Goal: Find specific page/section: Find specific page/section

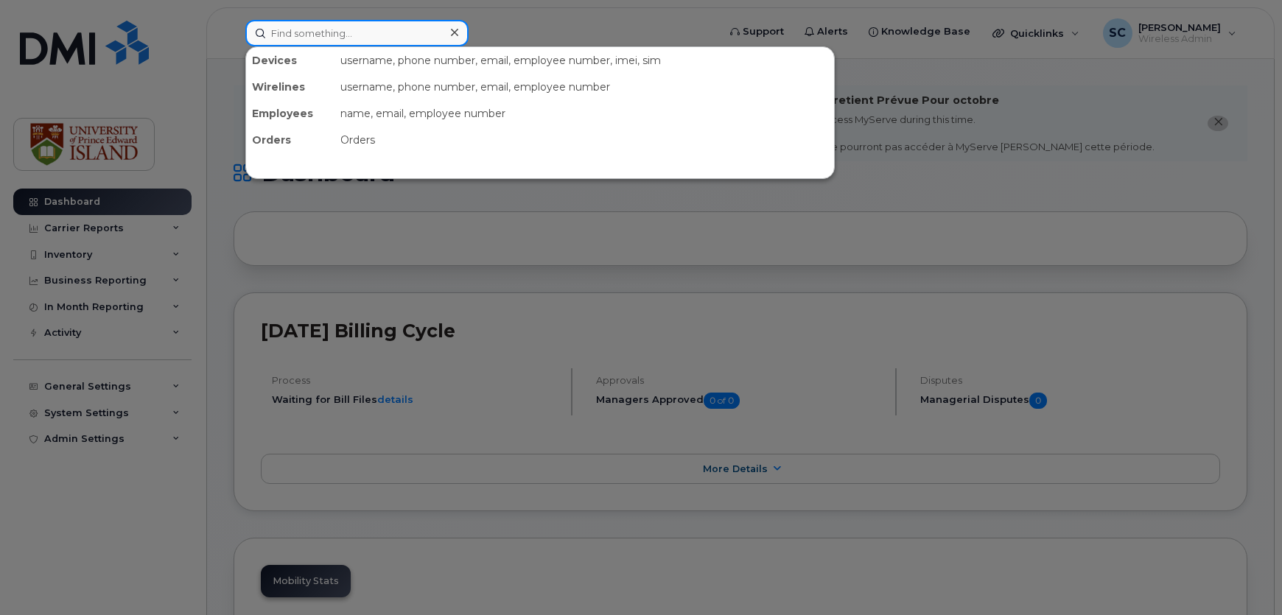
click at [352, 32] on input at bounding box center [356, 33] width 223 height 27
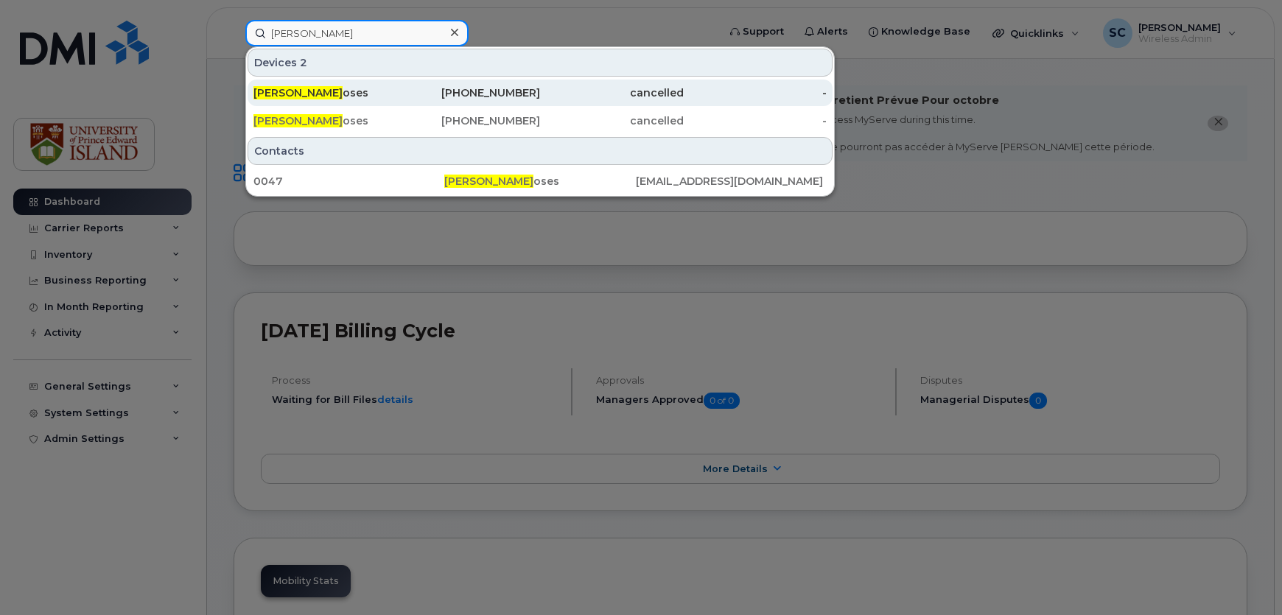
type input "donald m"
click at [549, 88] on div "cancelled" at bounding box center [612, 92] width 144 height 15
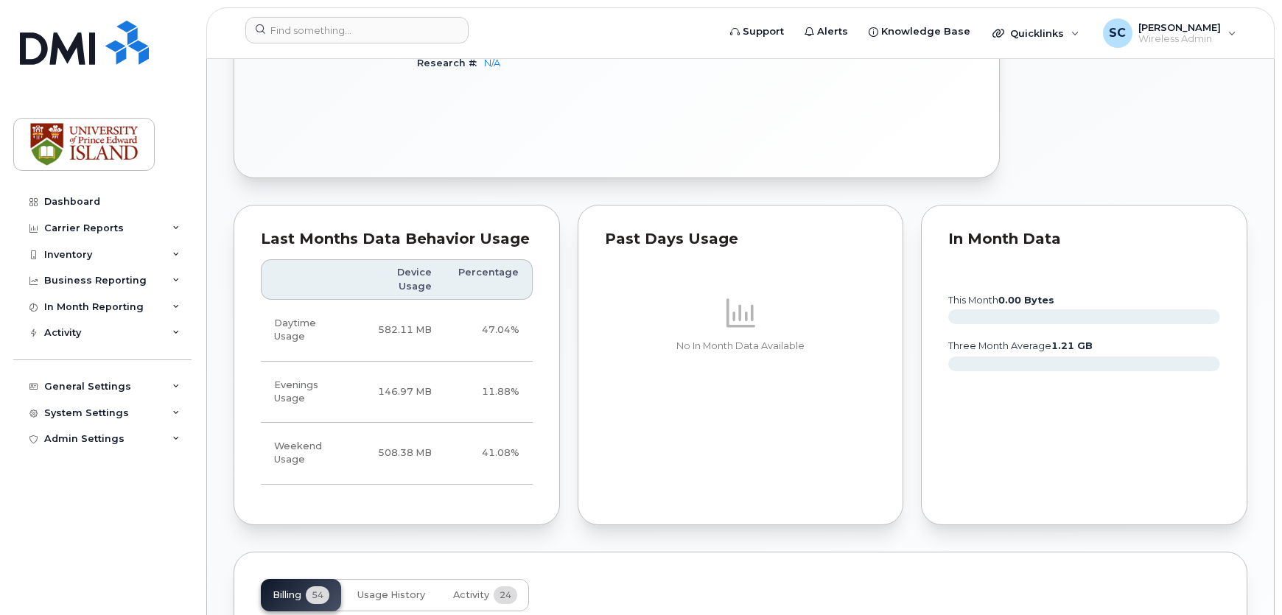
scroll to position [1138, 0]
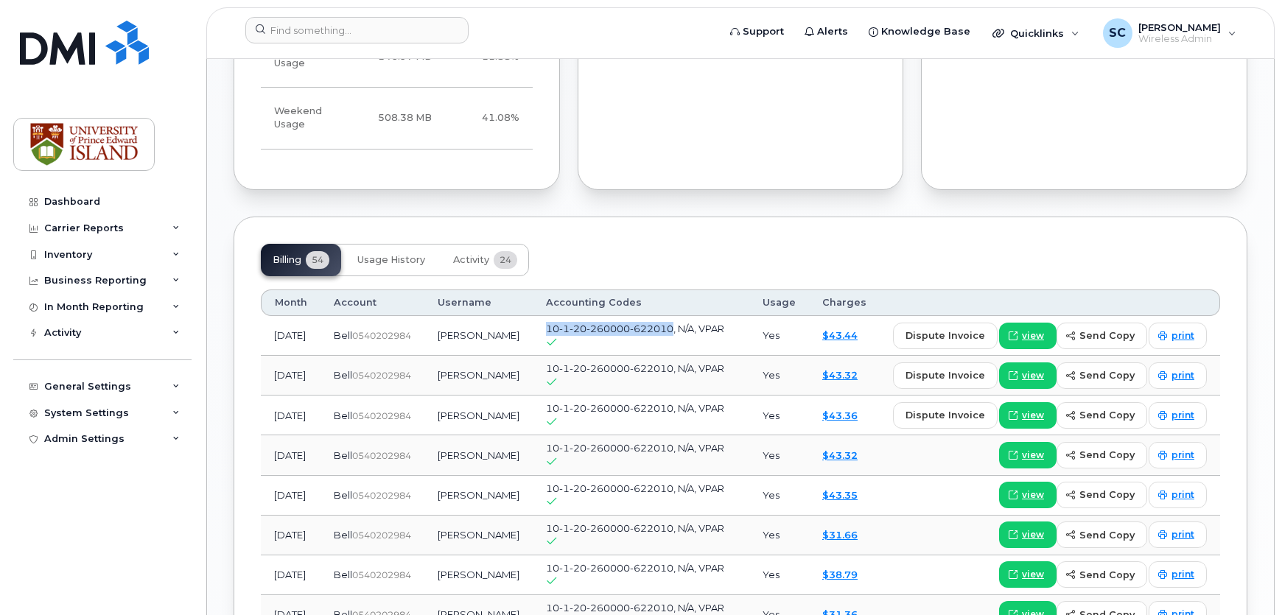
drag, startPoint x: 678, startPoint y: 316, endPoint x: 553, endPoint y: 317, distance: 125.2
click at [553, 323] on span "10-1-20-260000-622010, N/A, VPAR" at bounding box center [635, 329] width 178 height 12
copy span "10-1-20-260000-622010"
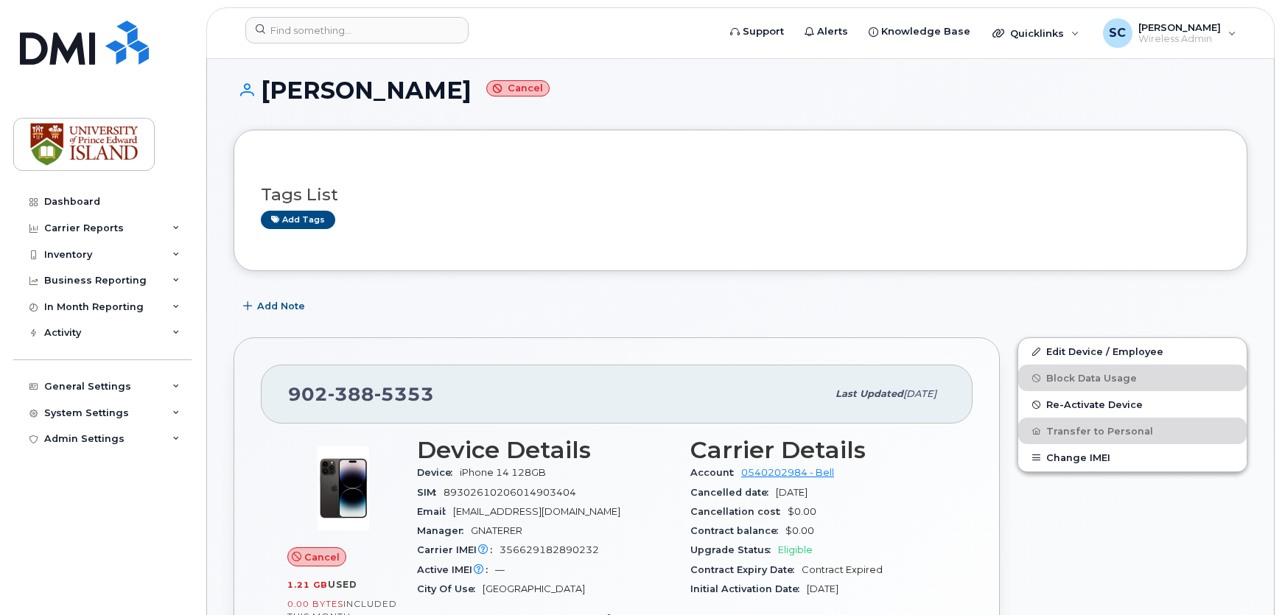
scroll to position [0, 0]
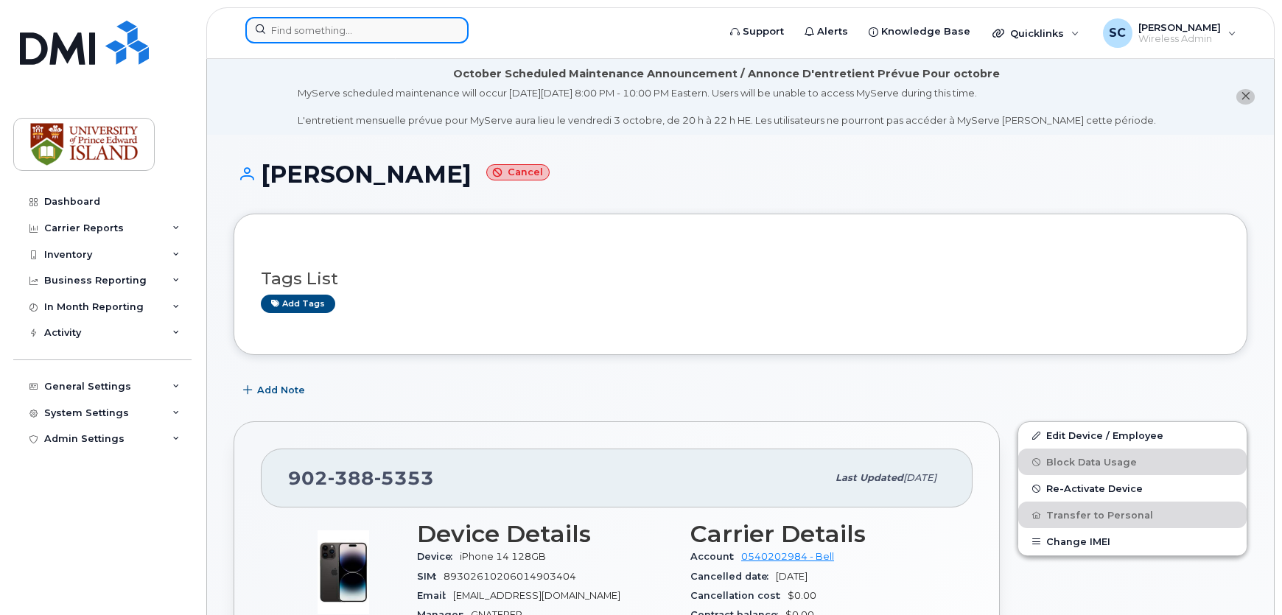
click at [351, 30] on input at bounding box center [356, 30] width 223 height 27
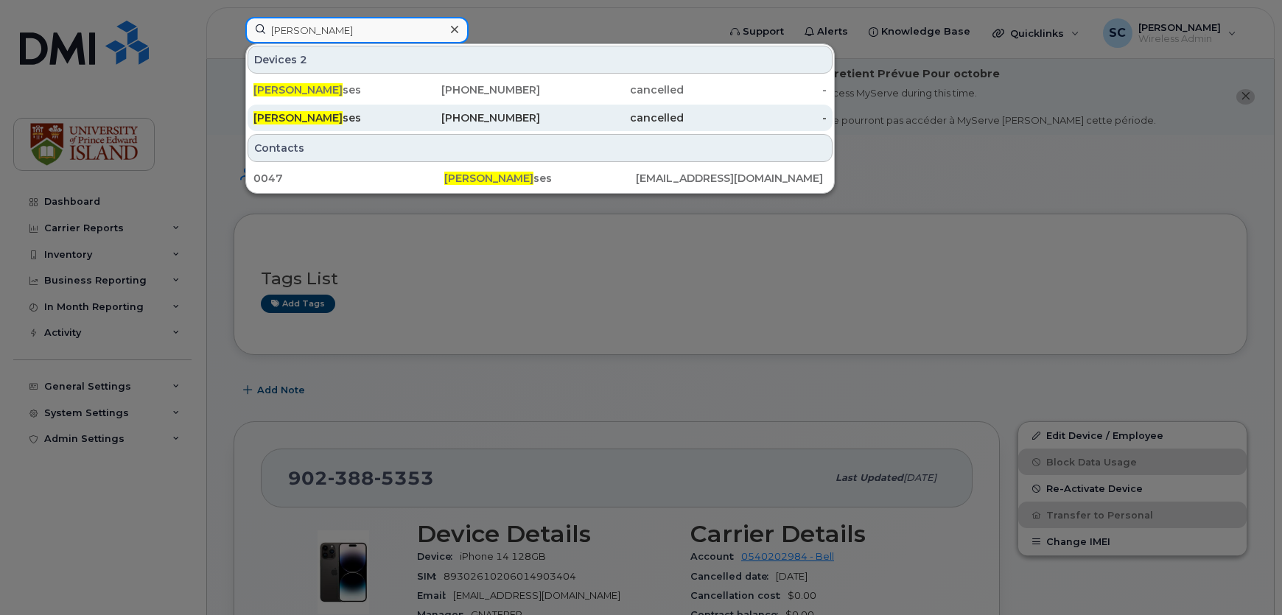
type input "donald mo"
click at [498, 118] on div "902-648-4069" at bounding box center [469, 117] width 144 height 15
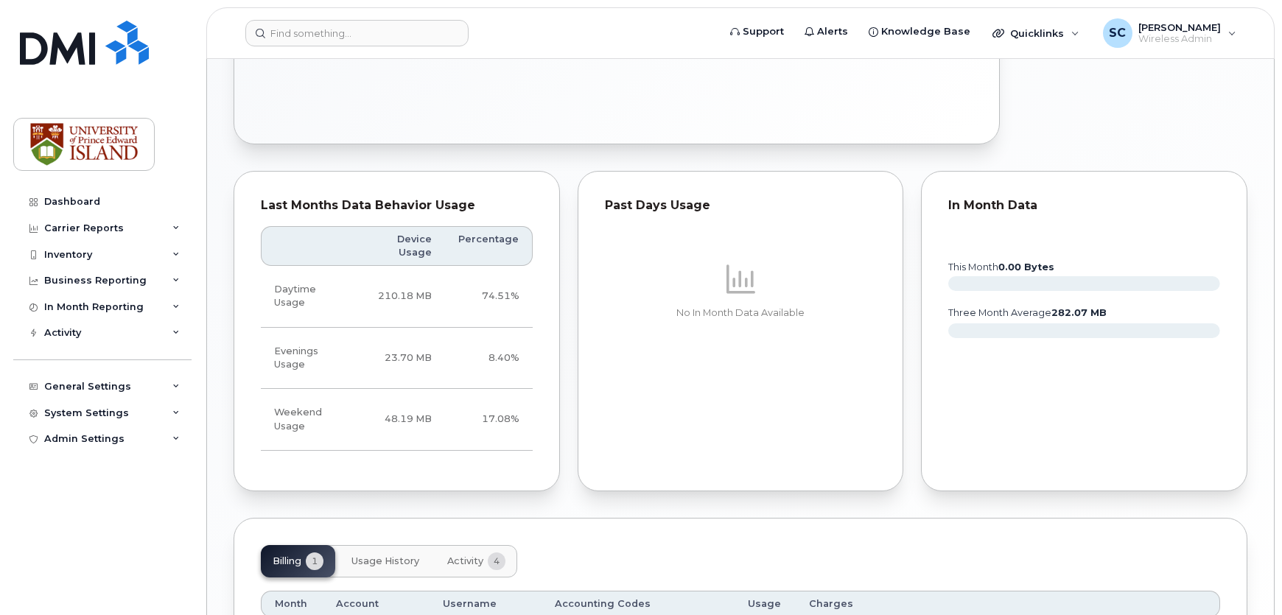
scroll to position [810, 0]
